Goal: Task Accomplishment & Management: Complete application form

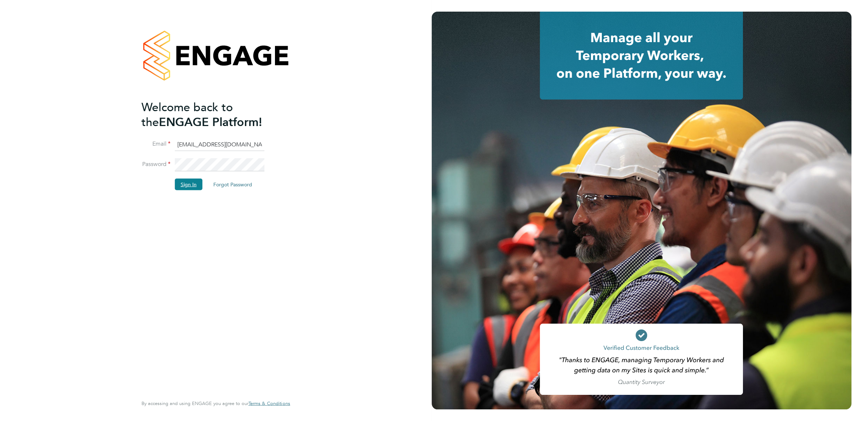
click at [192, 187] on button "Sign In" at bounding box center [189, 185] width 28 height 12
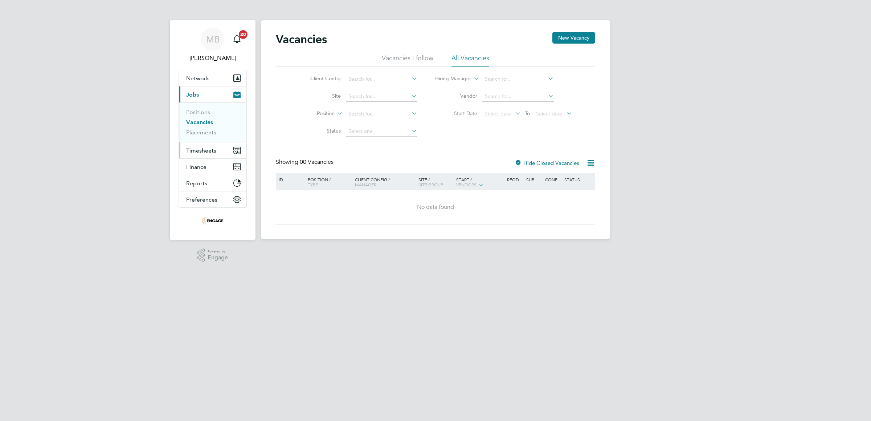
click at [204, 151] on span "Timesheets" at bounding box center [201, 150] width 30 height 7
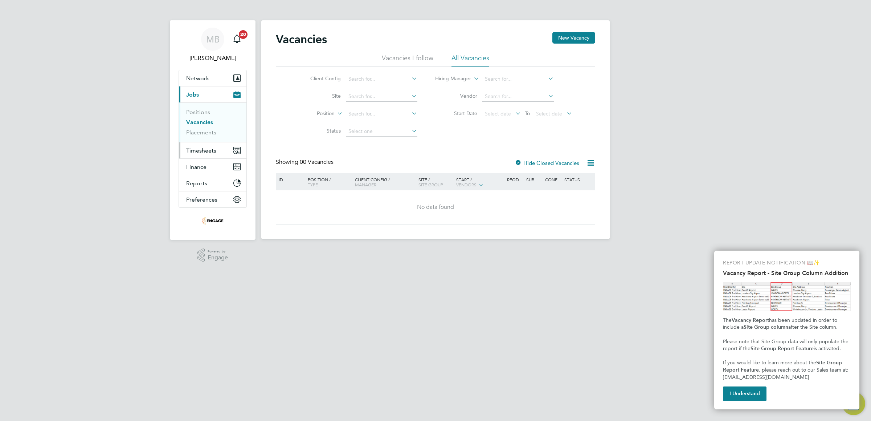
click at [207, 148] on span "Timesheets" at bounding box center [201, 150] width 30 height 7
click at [207, 130] on link "Timesheets" at bounding box center [201, 128] width 30 height 7
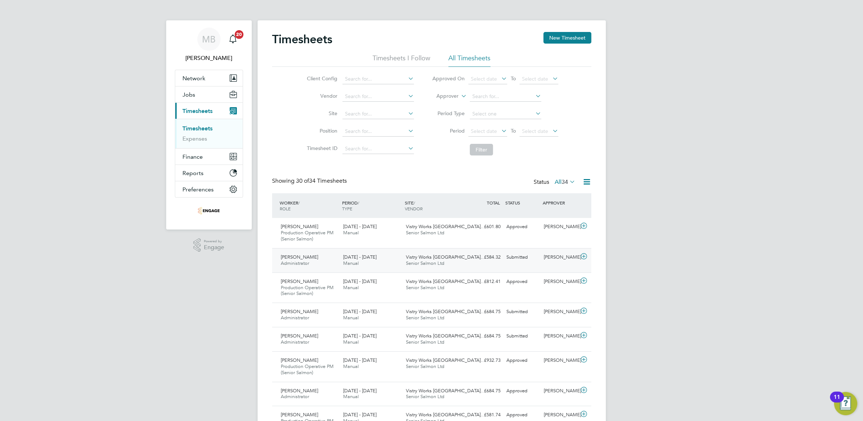
click at [582, 256] on icon at bounding box center [583, 256] width 9 height 6
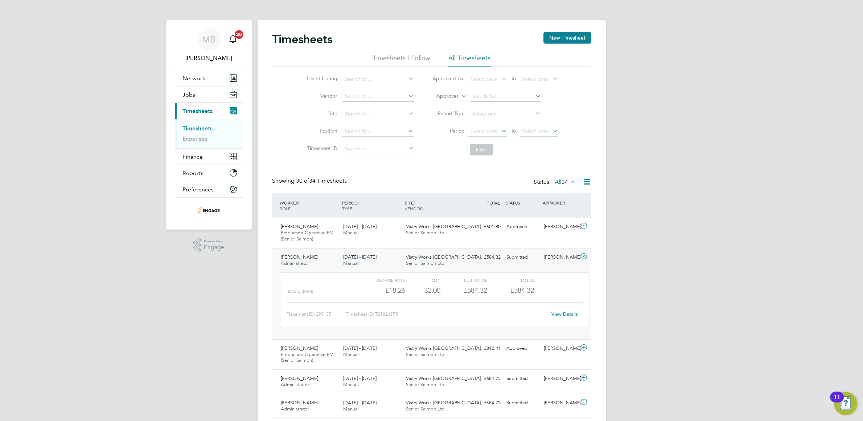
click at [556, 315] on link "View Details" at bounding box center [565, 314] width 26 height 6
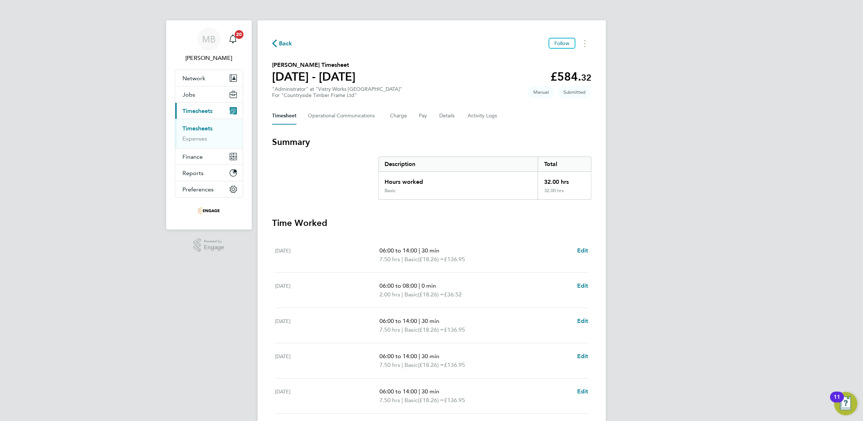
click at [202, 128] on link "Timesheets" at bounding box center [198, 128] width 30 height 7
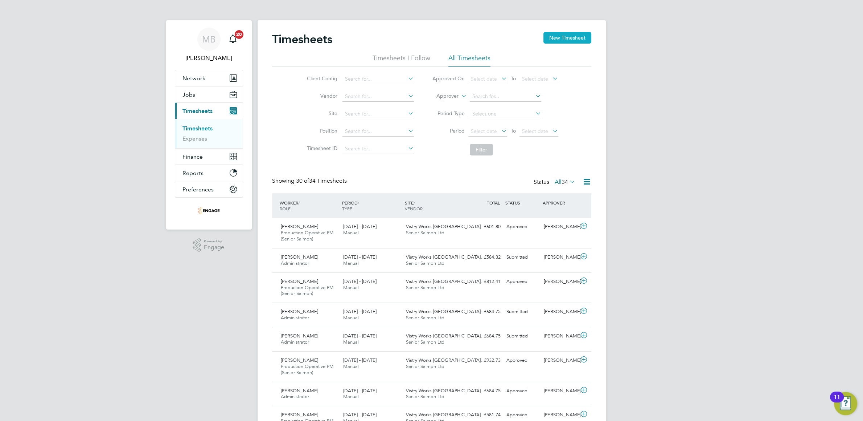
click at [561, 37] on button "New Timesheet" at bounding box center [568, 38] width 48 height 12
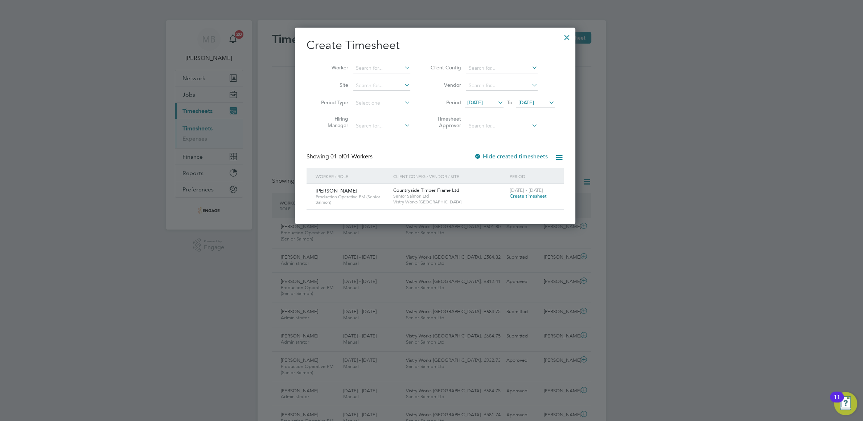
click at [523, 196] on span "Create timesheet" at bounding box center [528, 196] width 37 height 6
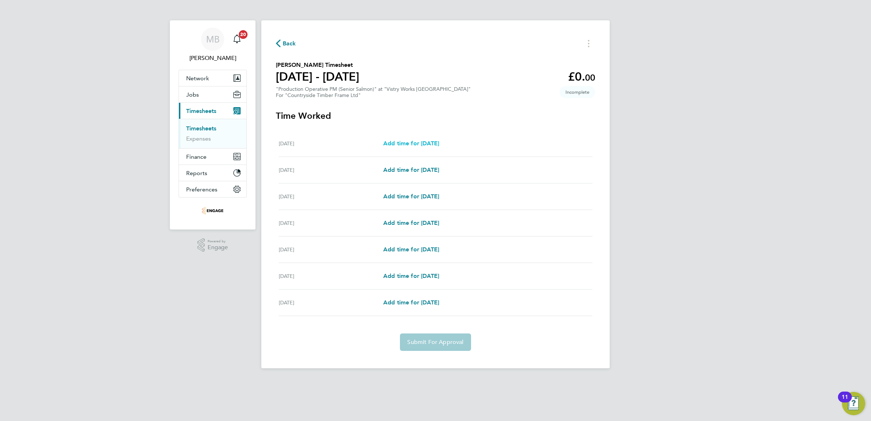
click at [406, 141] on span "Add time for Mon 22 Sep" at bounding box center [411, 143] width 56 height 7
select select "15"
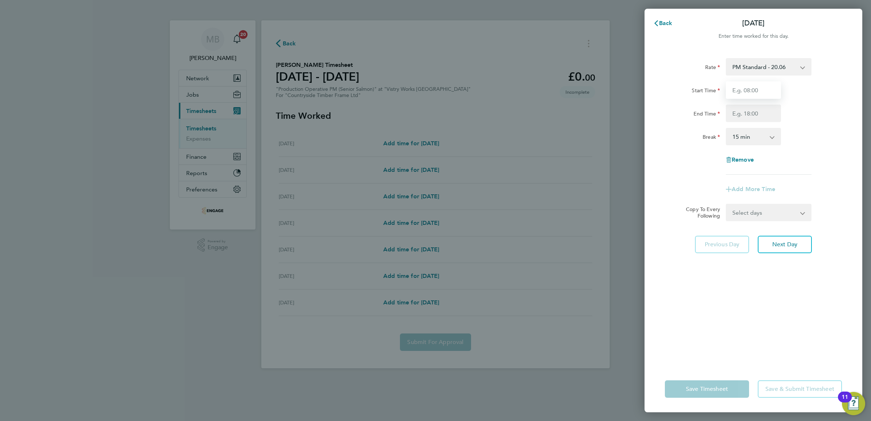
click at [750, 91] on input "Start Time" at bounding box center [753, 89] width 55 height 17
type input "060"
type input "14:00"
click at [747, 87] on input "060" at bounding box center [753, 89] width 55 height 17
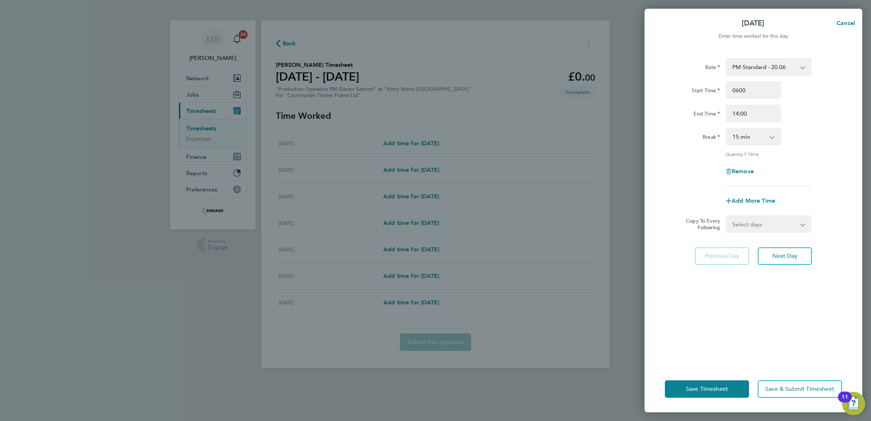
type input "06:00"
click at [726, 128] on select "0 min 15 min 30 min 45 min 60 min 75 min 90 min" at bounding box center [748, 136] width 45 height 16
select select "30"
click option "30 min" at bounding box center [0, 0] width 0 height 0
click at [726, 216] on select "Select days Day Weekday (Mon-Fri) Weekend (Sat-Sun) Tuesday Wednesday Thursday …" at bounding box center [764, 224] width 76 height 16
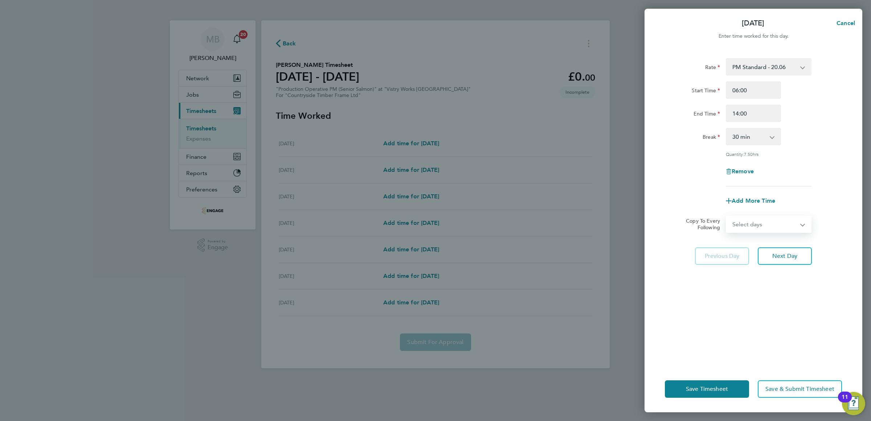
select select "WEEKEND"
click option "Weekend (Sat-Sun)" at bounding box center [0, 0] width 0 height 0
select select "2025-09-28"
click at [726, 216] on select "Select days Day Weekday (Mon-Fri) Weekend (Sat-Sun) Tuesday Wednesday Thursday …" at bounding box center [759, 224] width 67 height 16
select select "WEEKDAY"
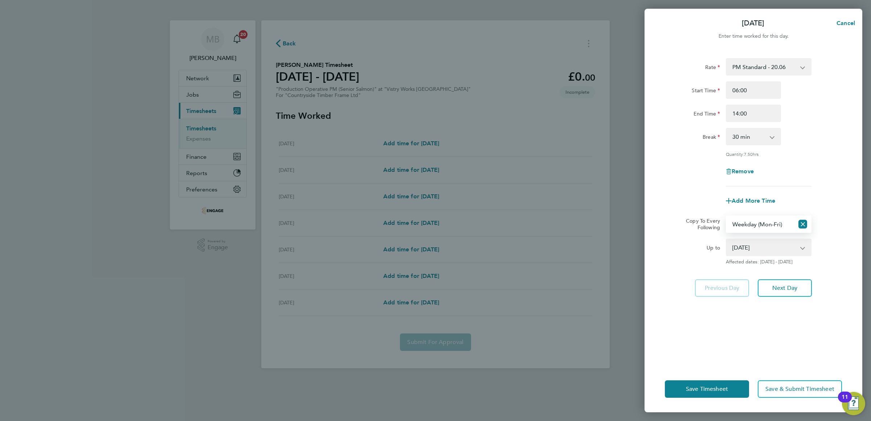
click option "Weekday (Mon-Fri)" at bounding box center [0, 0] width 0 height 0
click at [698, 385] on span "Save Timesheet" at bounding box center [707, 388] width 42 height 7
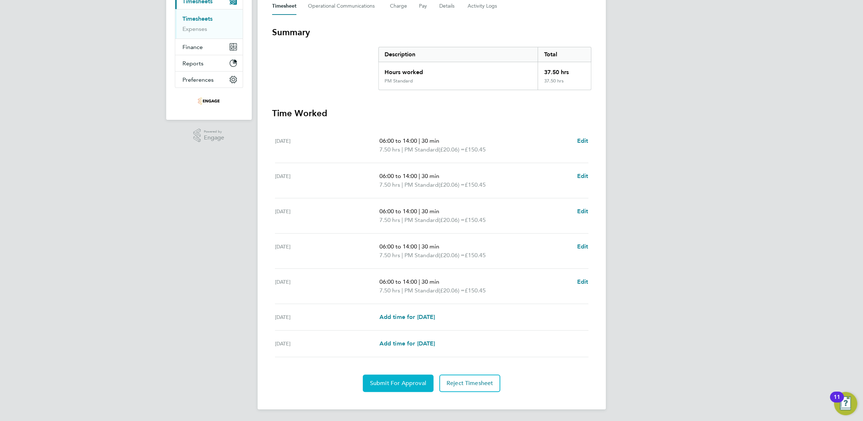
click at [401, 383] on span "Submit For Approval" at bounding box center [398, 382] width 56 height 7
